Goal: Task Accomplishment & Management: Manage account settings

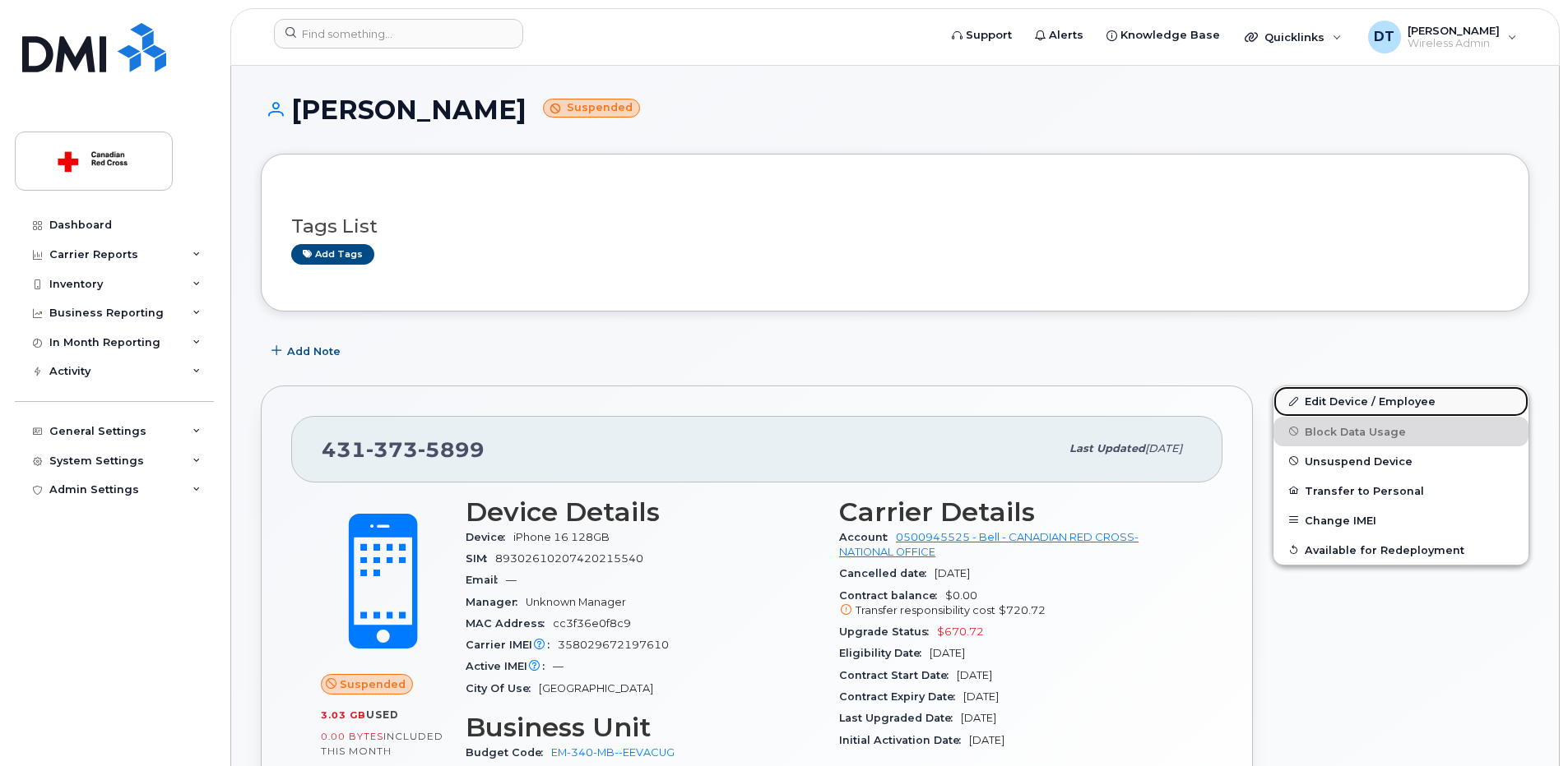
click at [1366, 406] on link "Edit Device / Employee" at bounding box center [1401, 401] width 255 height 29
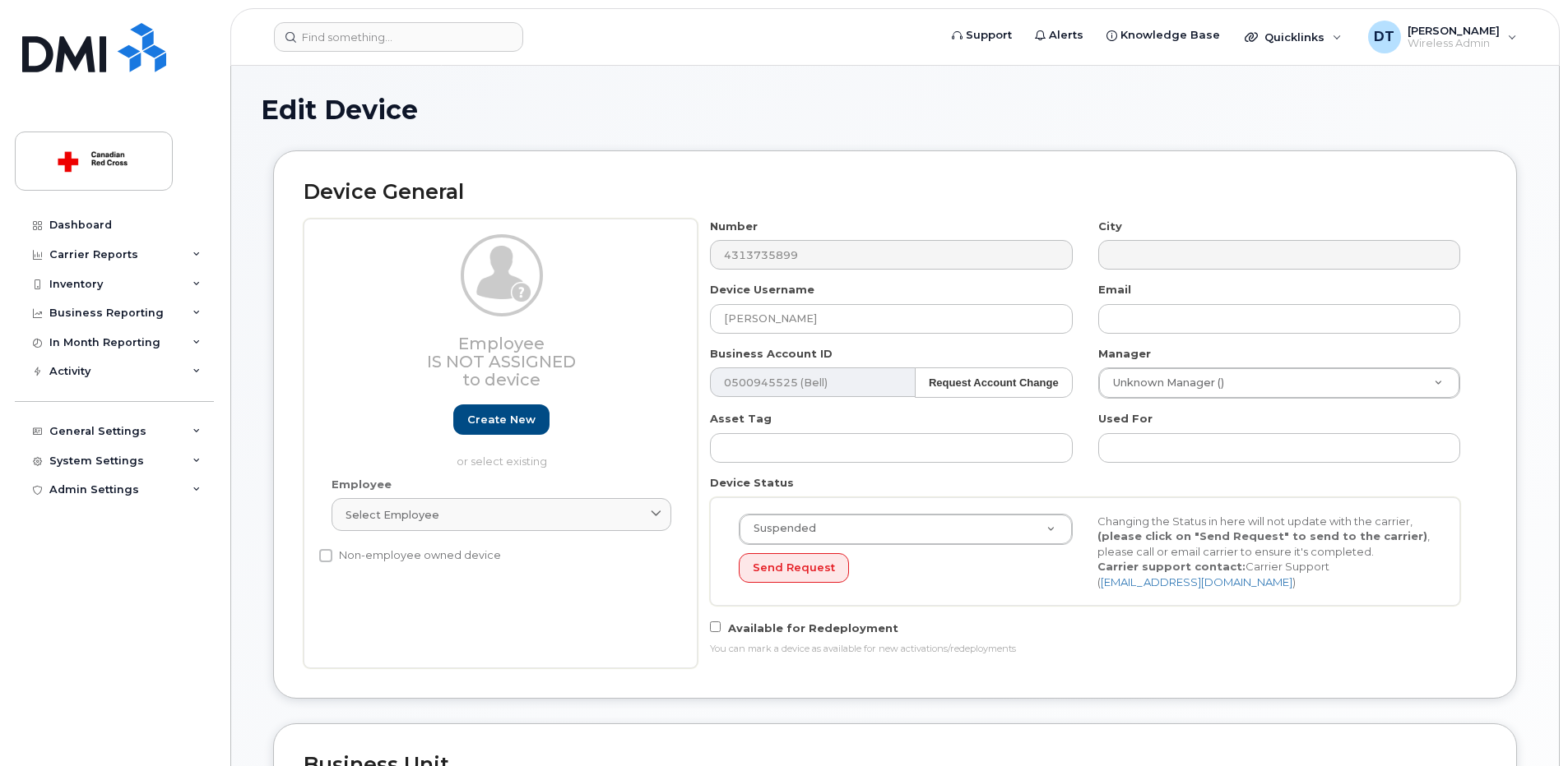
click at [443, 285] on div "Employee Is not assigned to device Create new or select existing Employee Selec…" at bounding box center [895, 443] width 1183 height 450
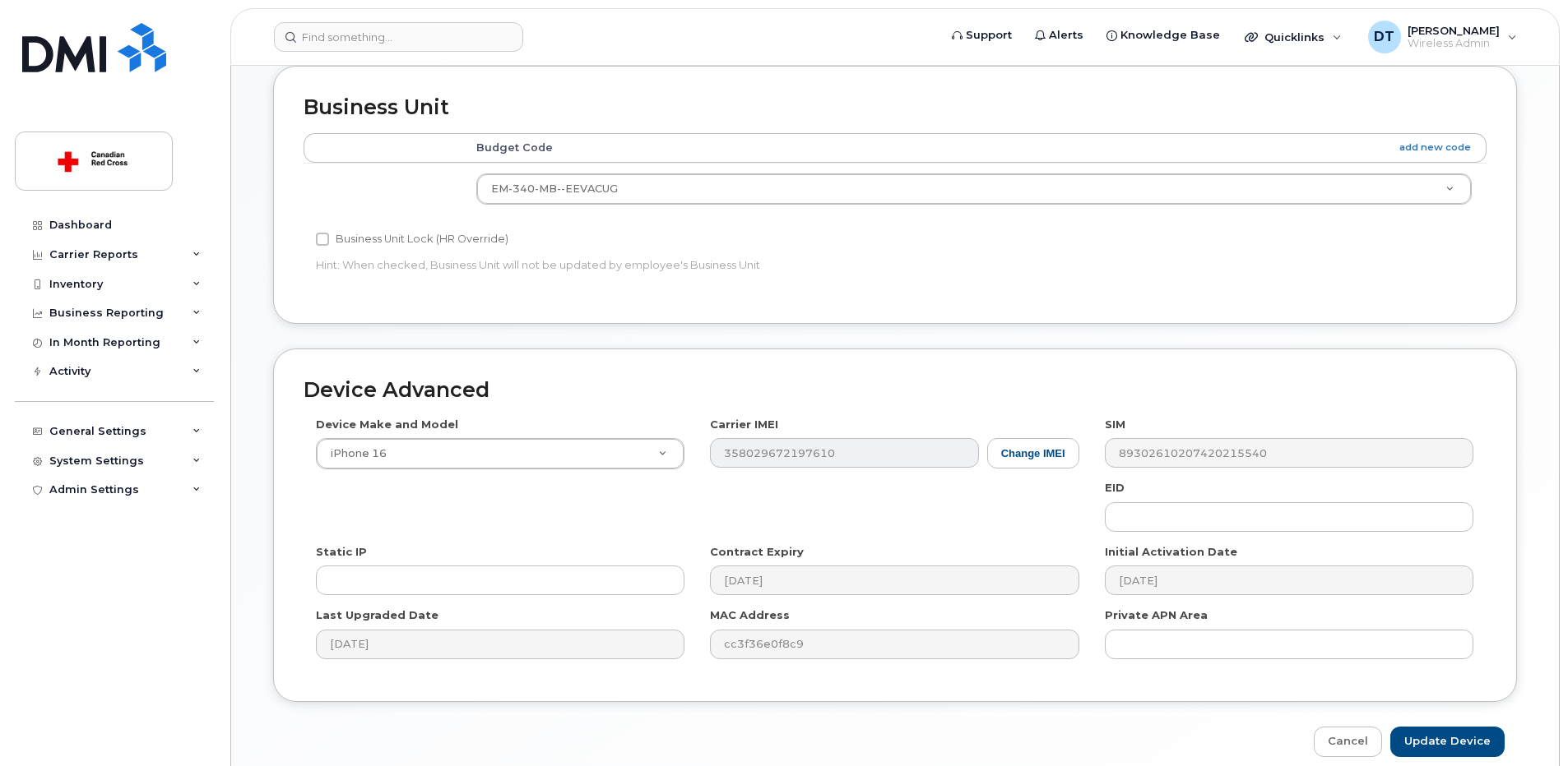
scroll to position [731, 0]
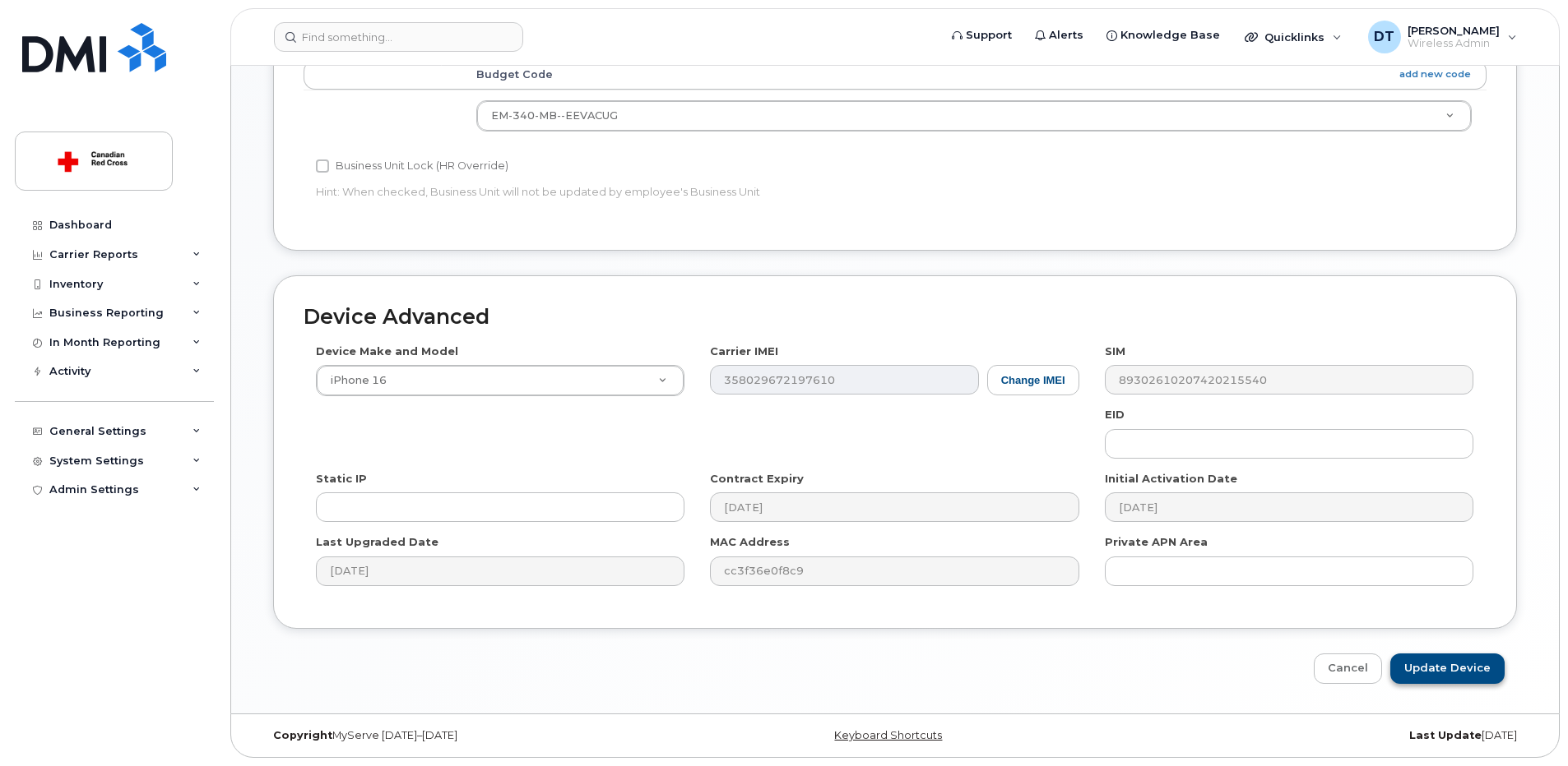
type input "Jonathan De Ocampo"
click at [1463, 665] on input "Update Device" at bounding box center [1447, 668] width 114 height 30
type input "Saving..."
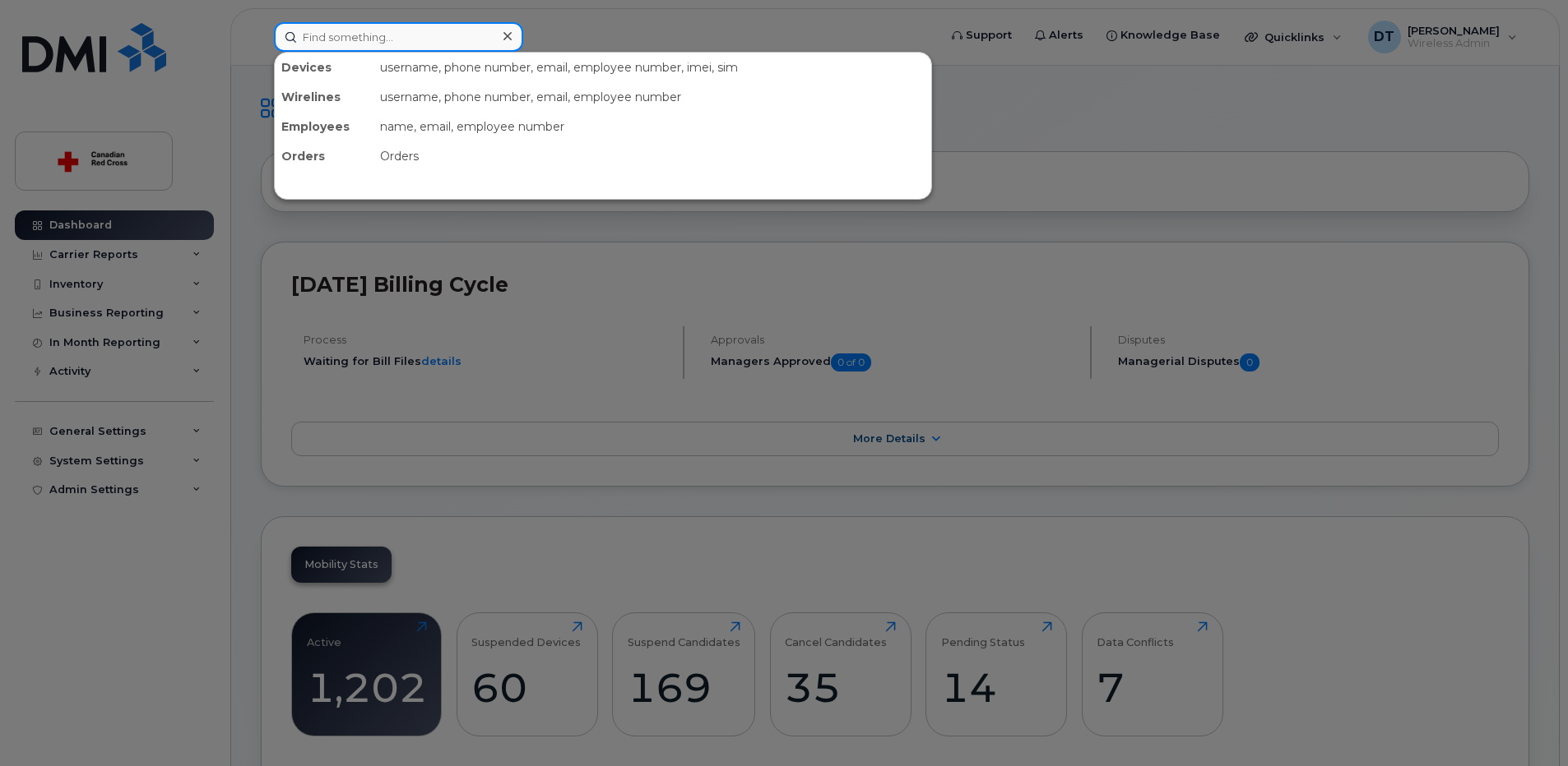
click at [493, 32] on input at bounding box center [398, 36] width 249 height 29
paste input "613-447-0063"
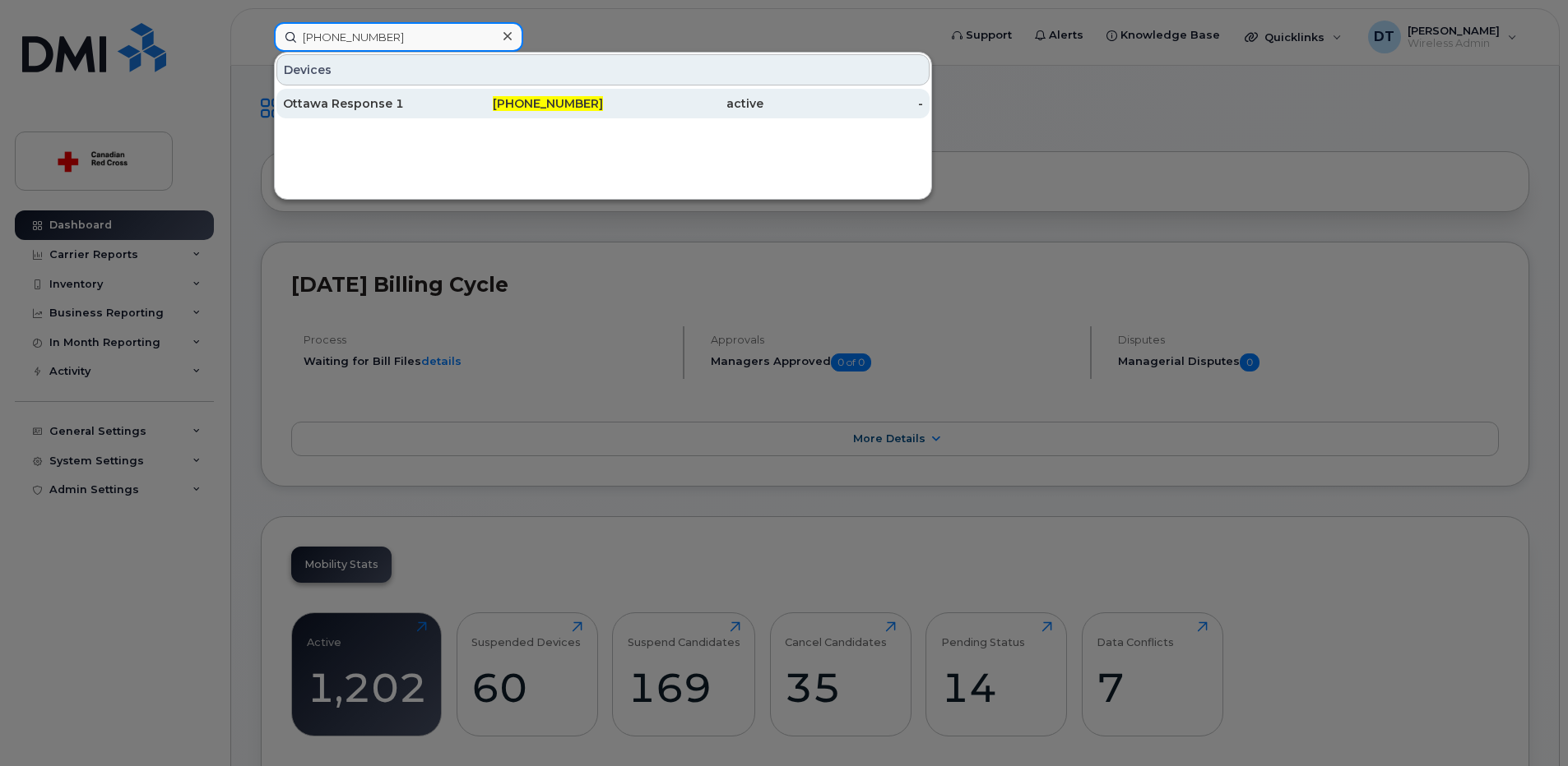
type input "613-447-0063"
click at [493, 100] on div "613-447-0063" at bounding box center [524, 104] width 161 height 16
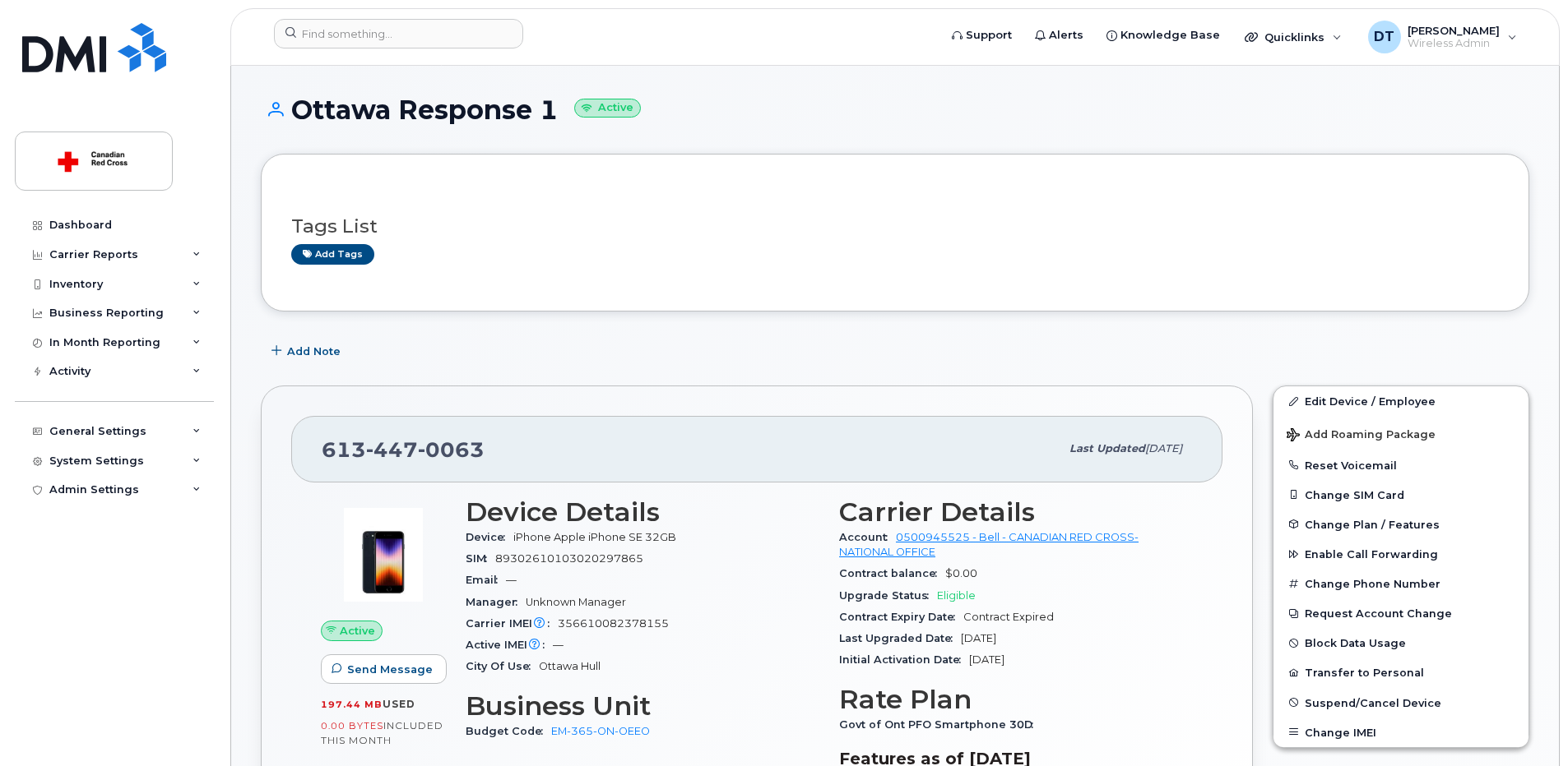
scroll to position [164, 0]
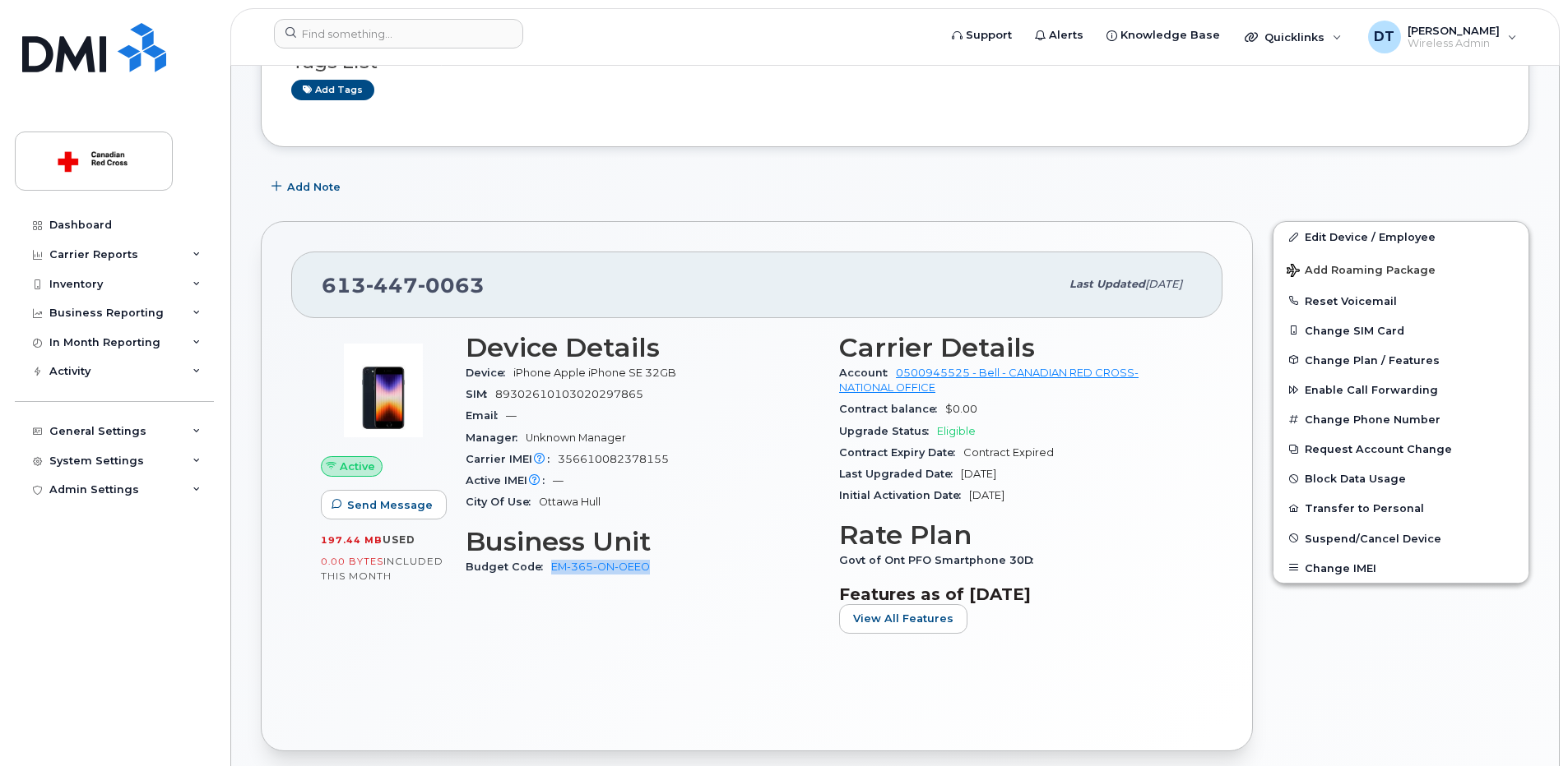
drag, startPoint x: 659, startPoint y: 564, endPoint x: 546, endPoint y: 564, distance: 113.0
click at [546, 564] on div "Budget Code EM-365-ON-OEEO" at bounding box center [642, 566] width 354 height 21
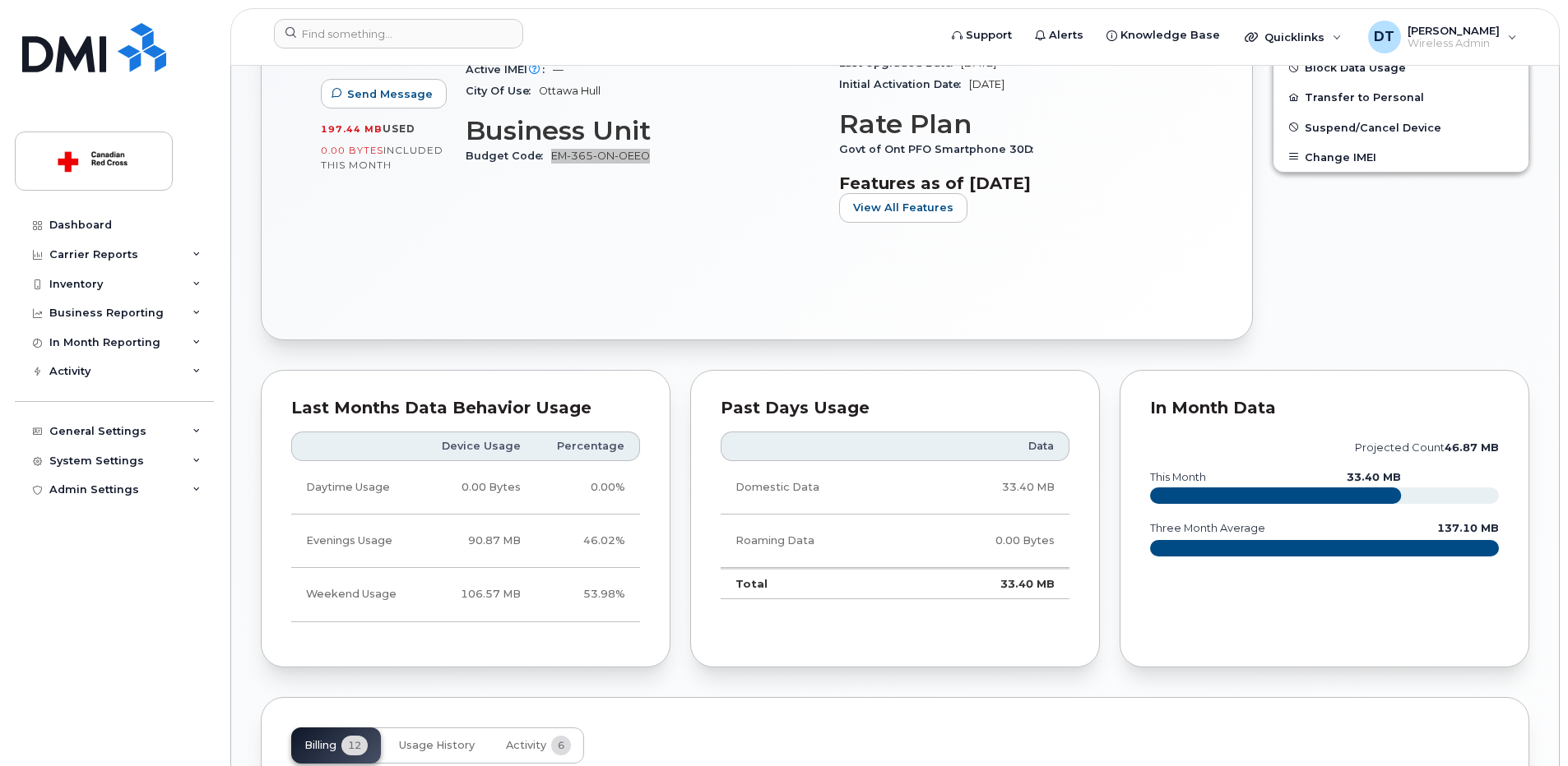
scroll to position [411, 0]
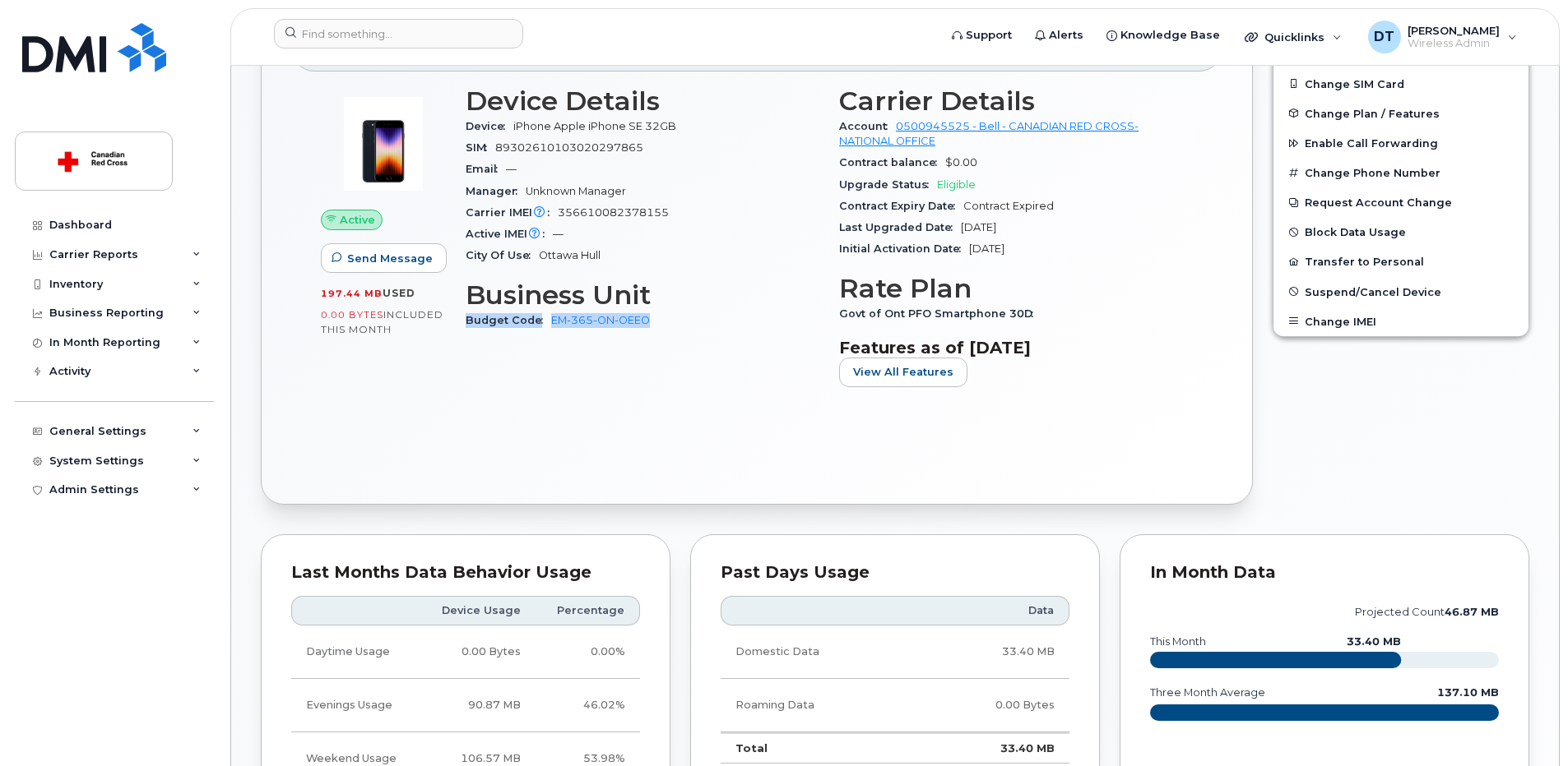
drag, startPoint x: 466, startPoint y: 319, endPoint x: 667, endPoint y: 323, distance: 201.0
click at [667, 323] on div "Budget Code EM-365-ON-OEEO" at bounding box center [642, 320] width 354 height 21
copy div "Budget Code EM-365-ON-OEEO"
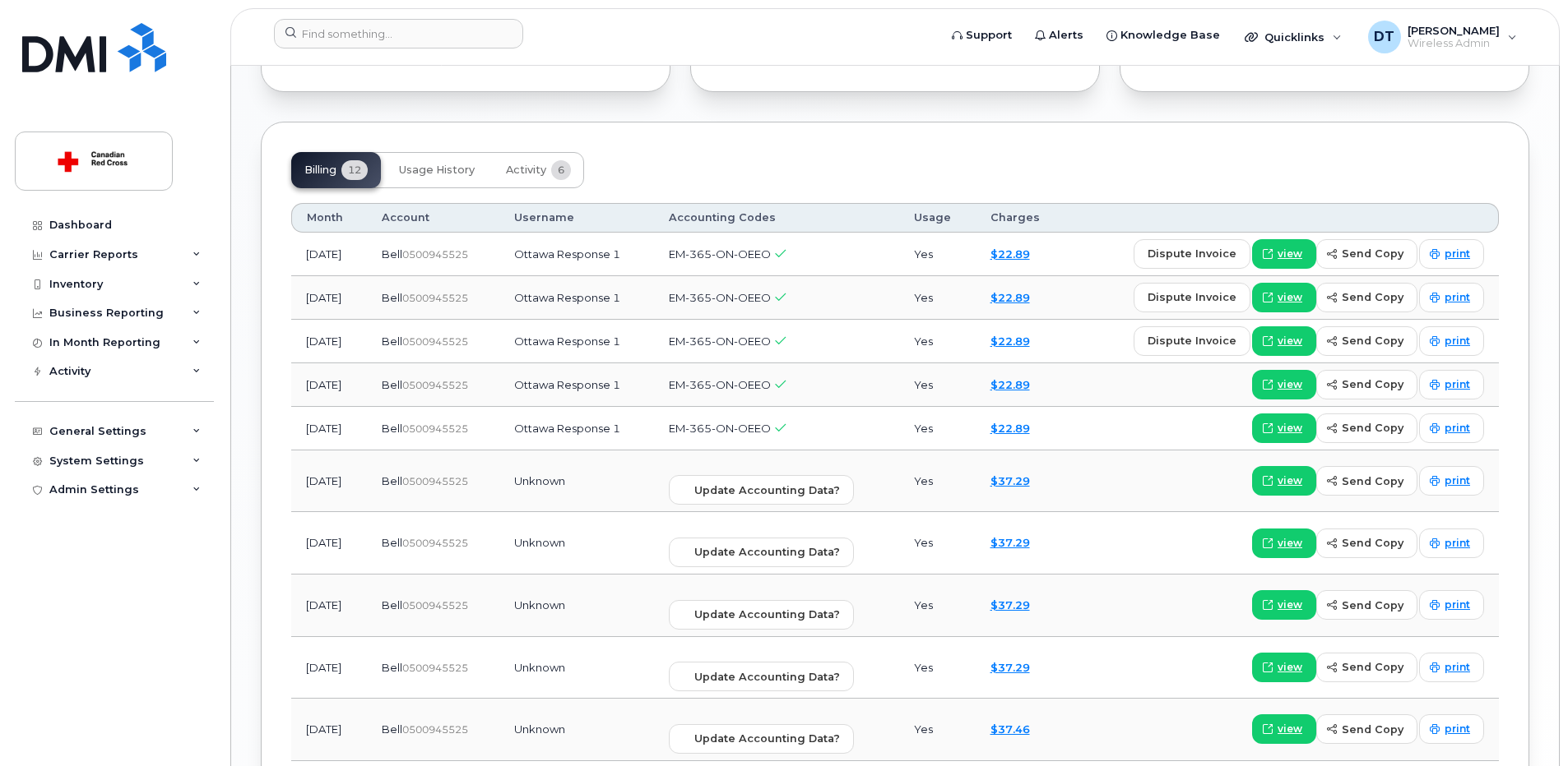
scroll to position [1234, 0]
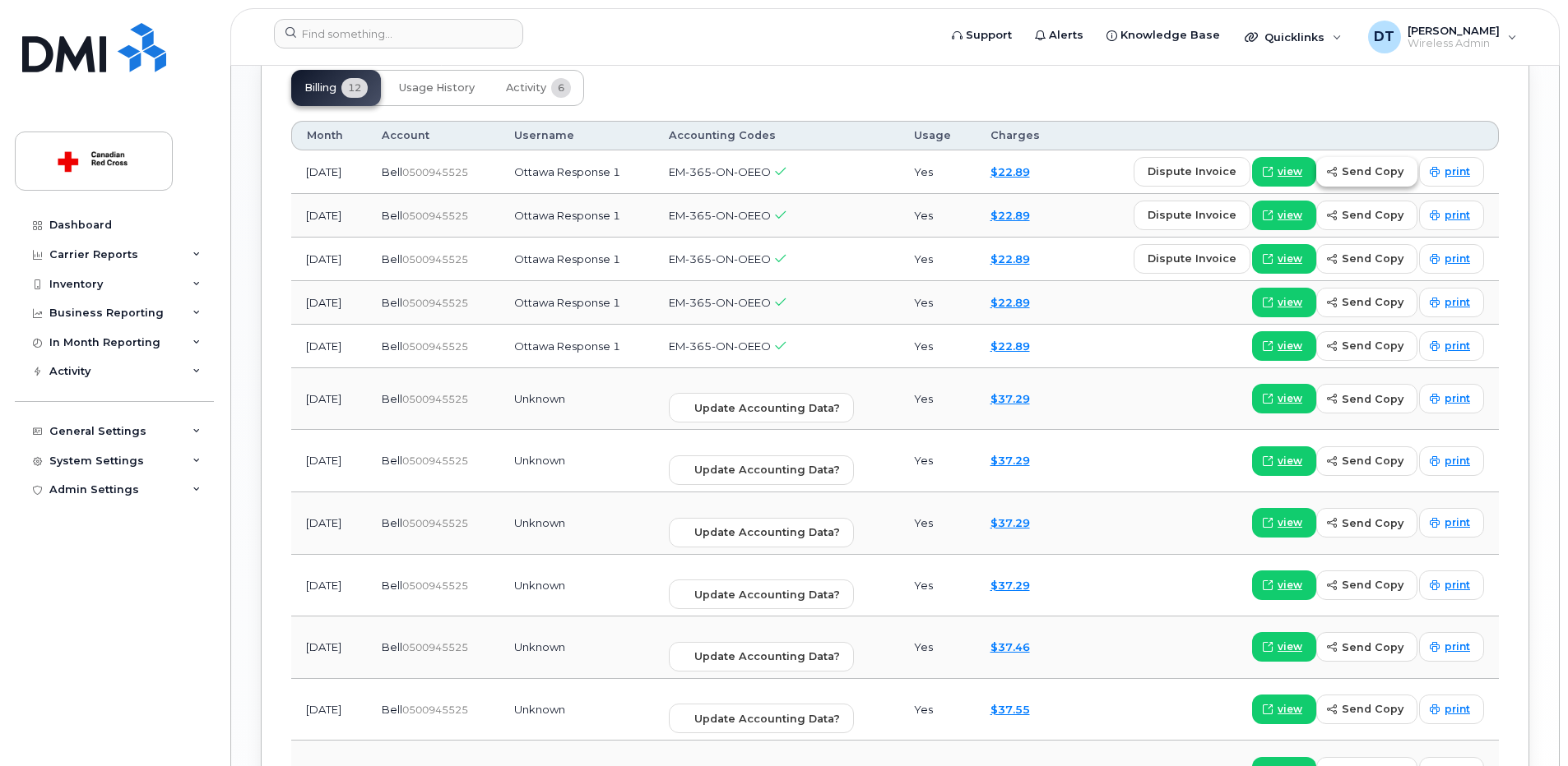
click at [1398, 171] on span "send copy" at bounding box center [1373, 171] width 62 height 16
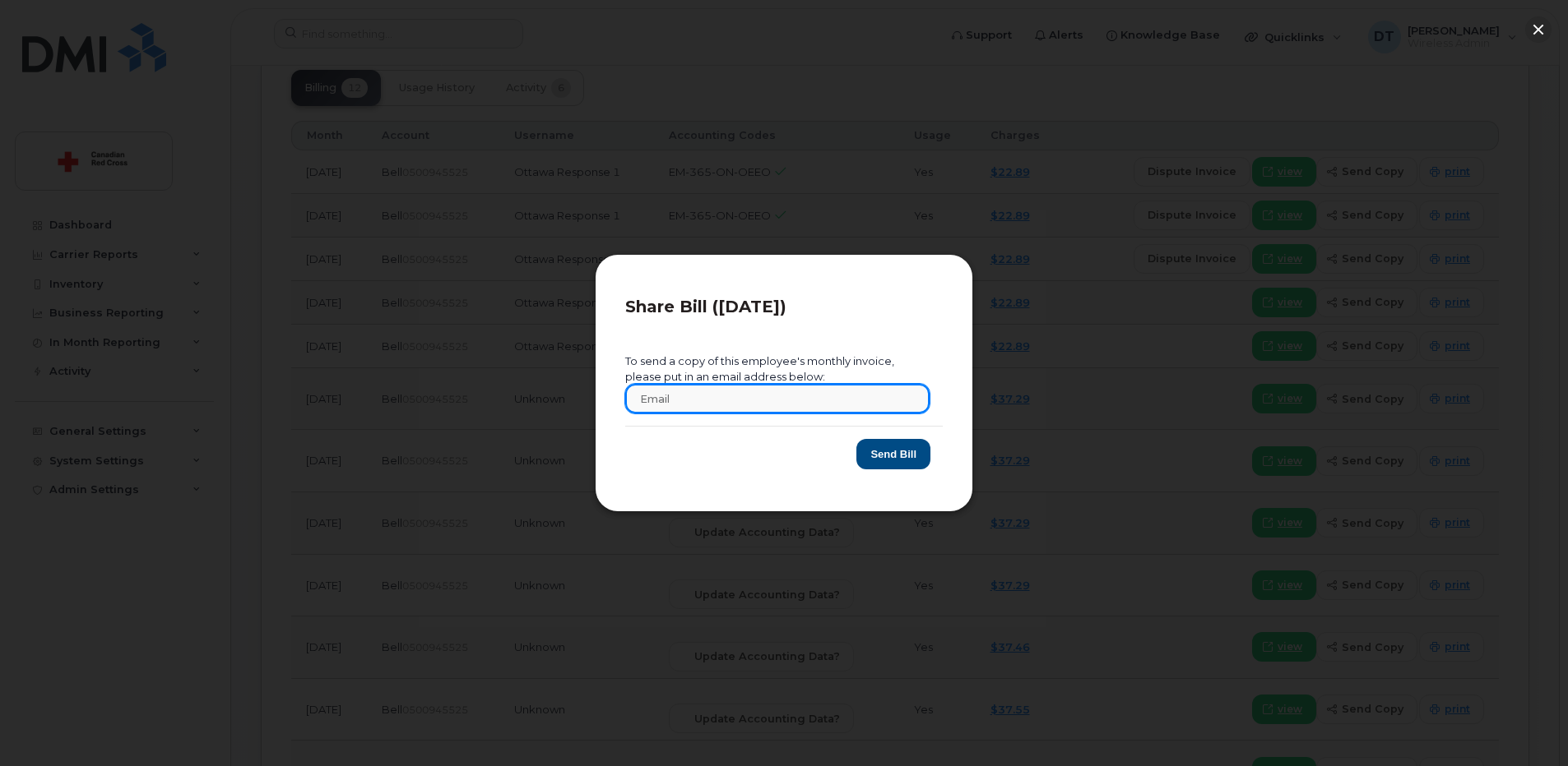
click at [711, 394] on input "text" at bounding box center [777, 399] width 305 height 29
drag, startPoint x: 805, startPoint y: 403, endPoint x: 425, endPoint y: 389, distance: 380.3
click at [425, 389] on div "Share Bill (2025-09-01) To send a copy of this employee's monthly invoice, plea…" at bounding box center [784, 383] width 1568 height 766
type input "dtudose@redcross.ca"
click at [882, 451] on button "Send Bill" at bounding box center [893, 453] width 74 height 30
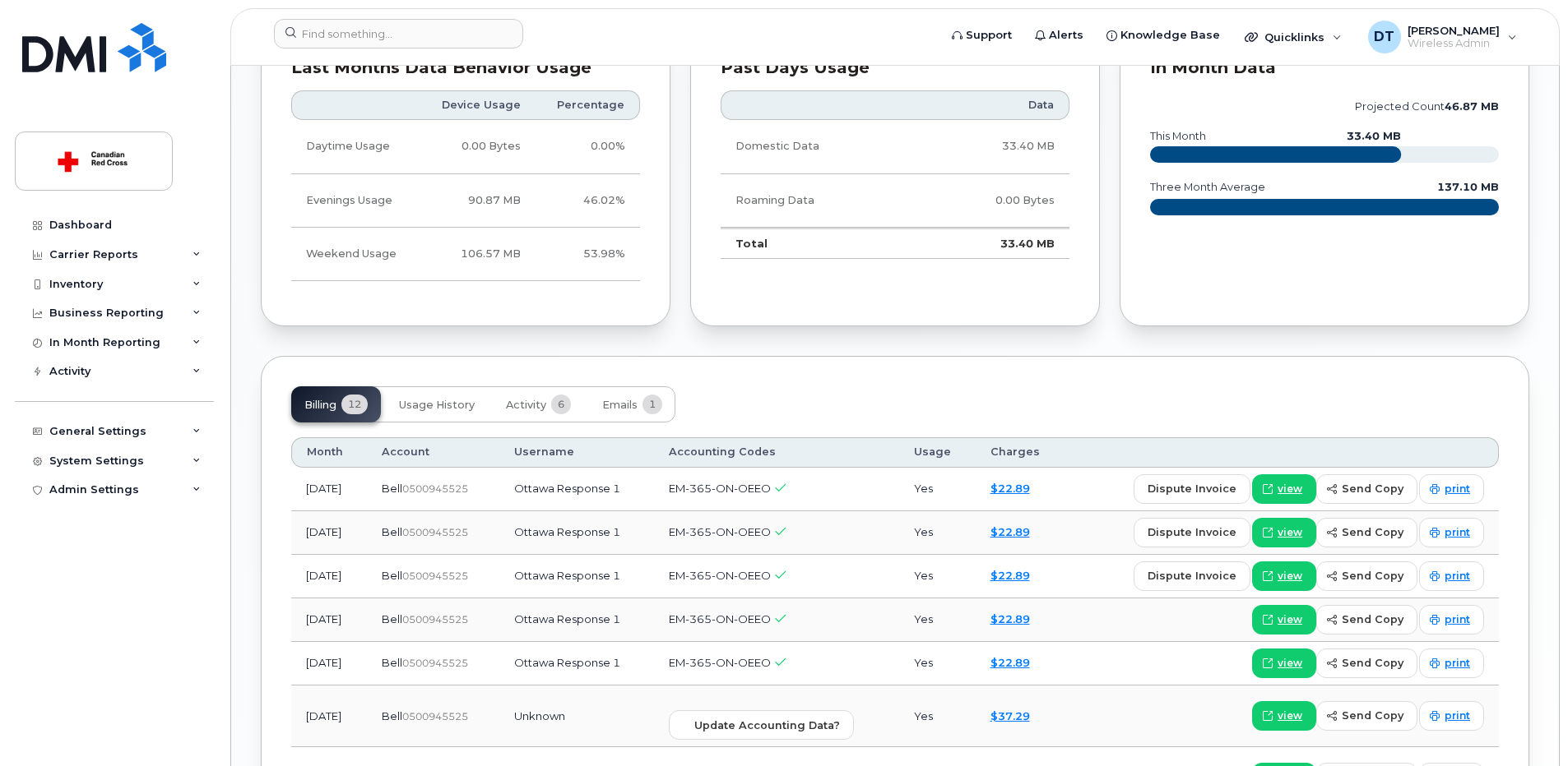
scroll to position [329, 0]
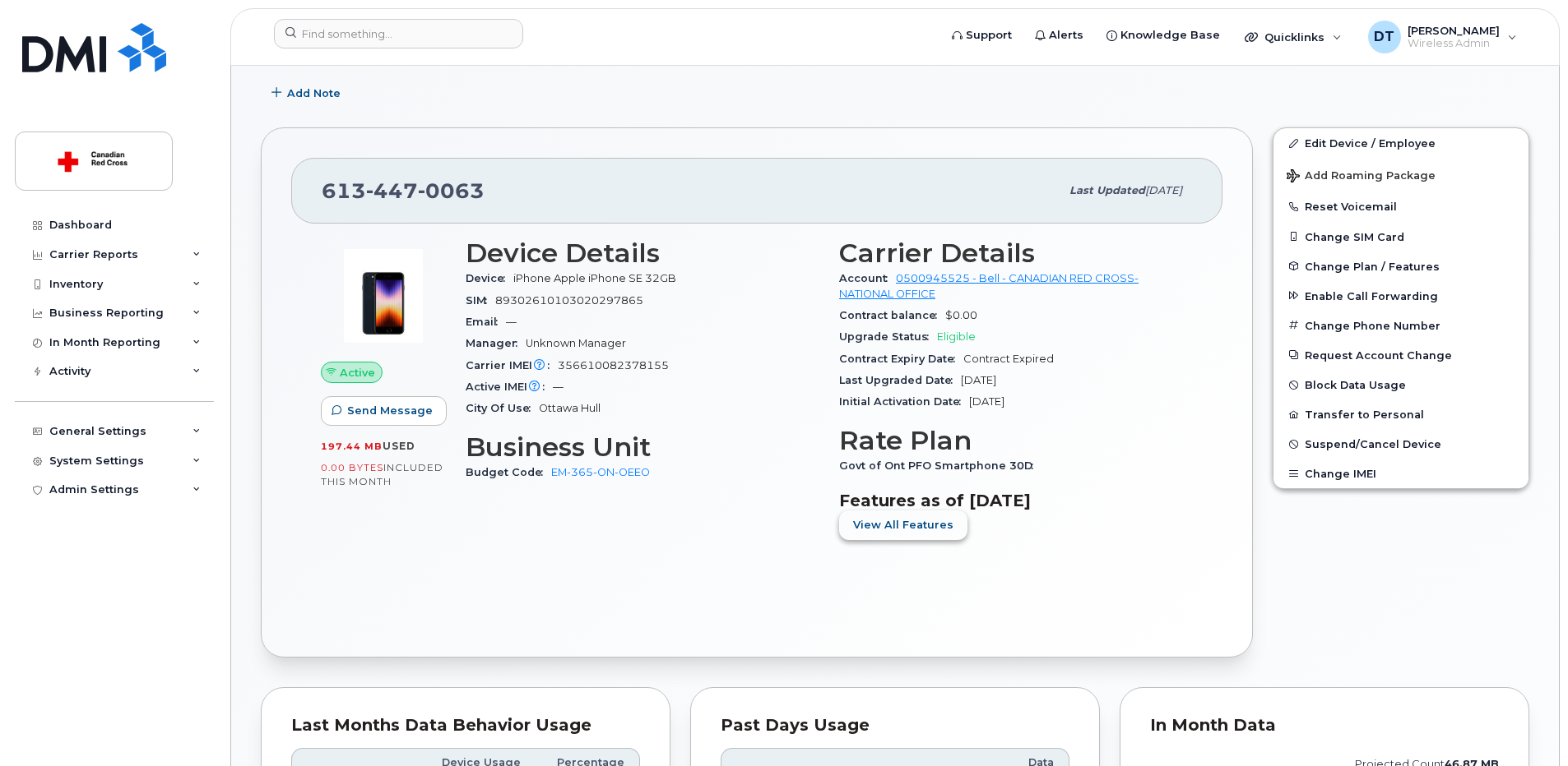
click at [942, 531] on span "View All Features" at bounding box center [903, 524] width 100 height 16
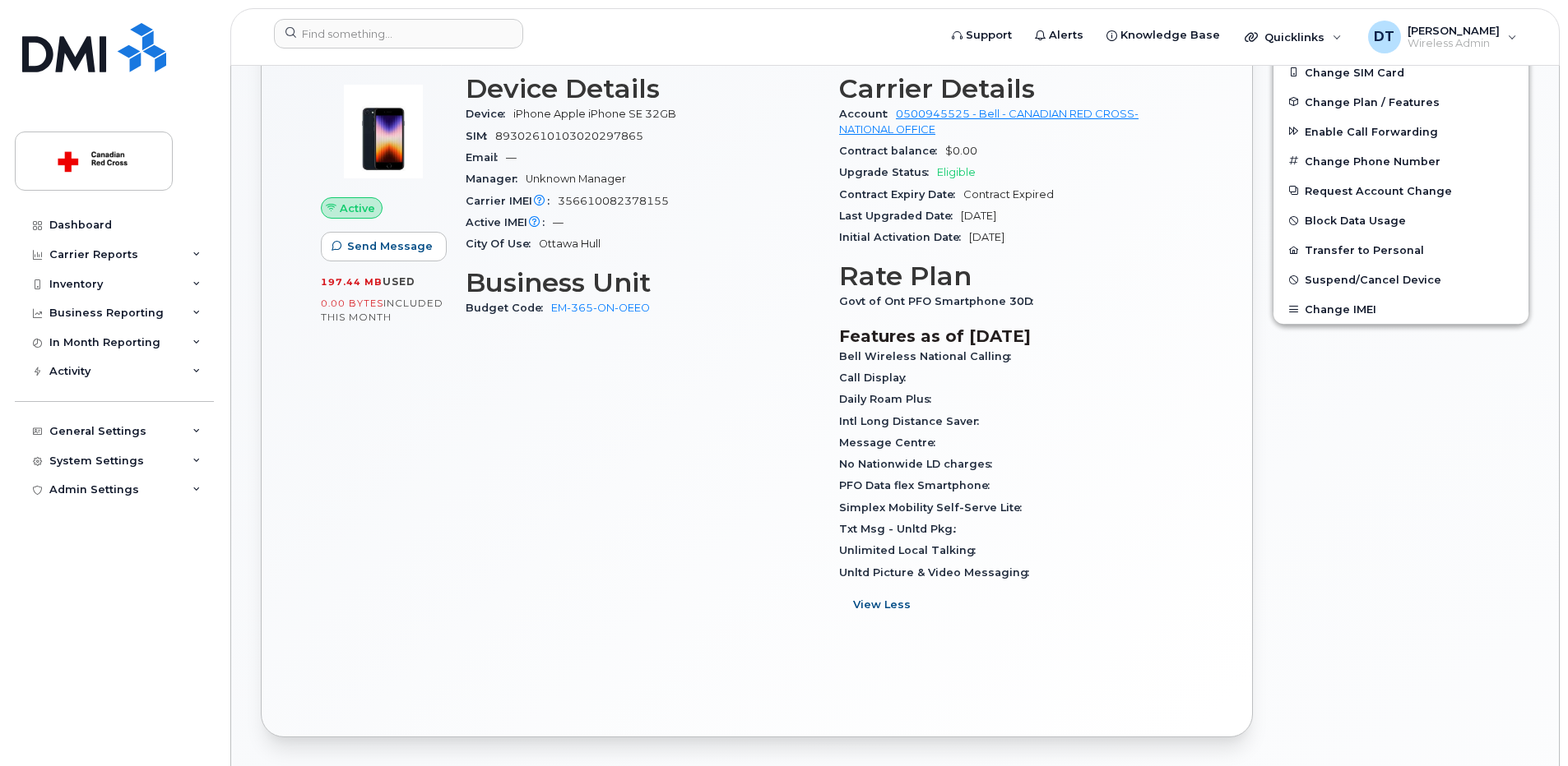
scroll to position [575, 0]
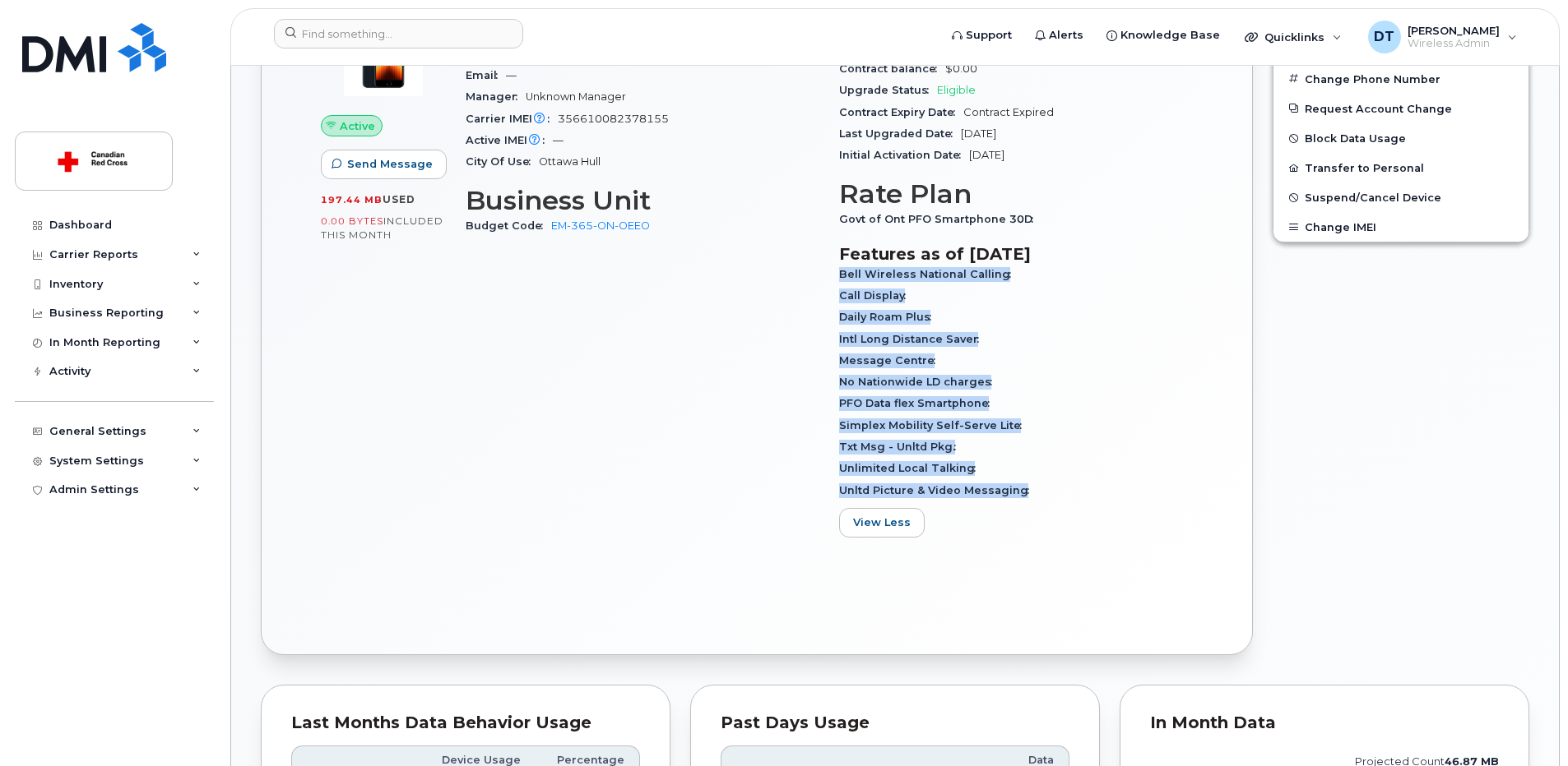
drag, startPoint x: 839, startPoint y: 277, endPoint x: 1034, endPoint y: 506, distance: 300.8
click at [1034, 506] on section "Features as of [DATE] Bell Wireless National Calling Call Display Daily Roam Pl…" at bounding box center [1016, 391] width 354 height 294
copy div "Bell Wireless National Calling Call Display Daily Roam Plus Intl Long Distance …"
